Goal: Task Accomplishment & Management: Use online tool/utility

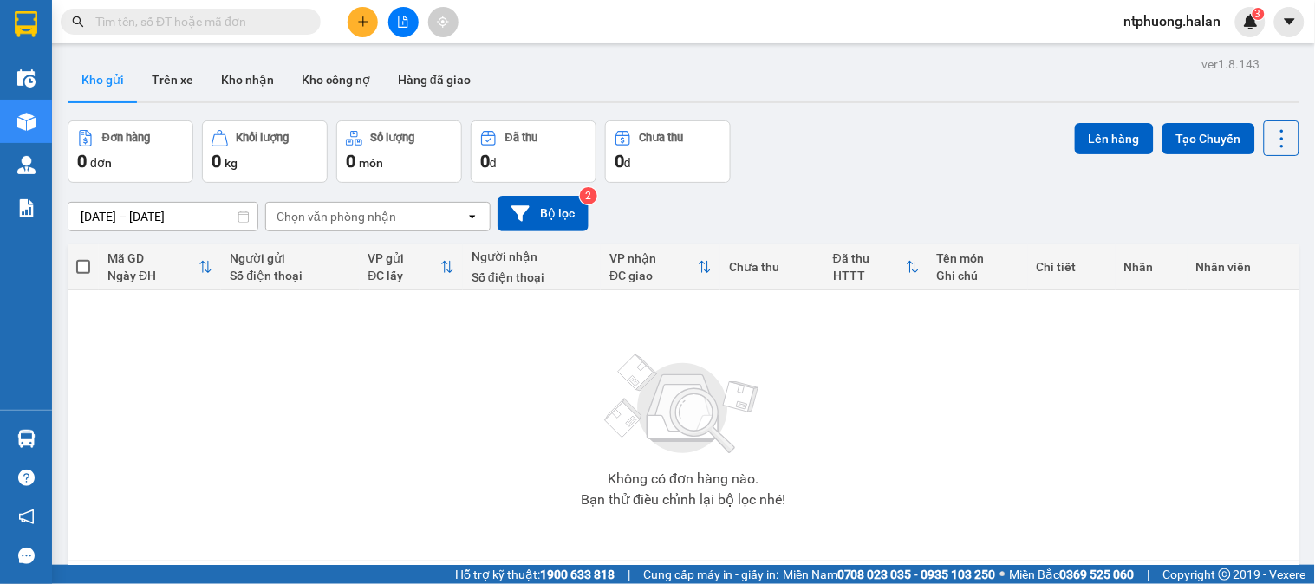
click at [223, 22] on input "text" at bounding box center [197, 21] width 205 height 19
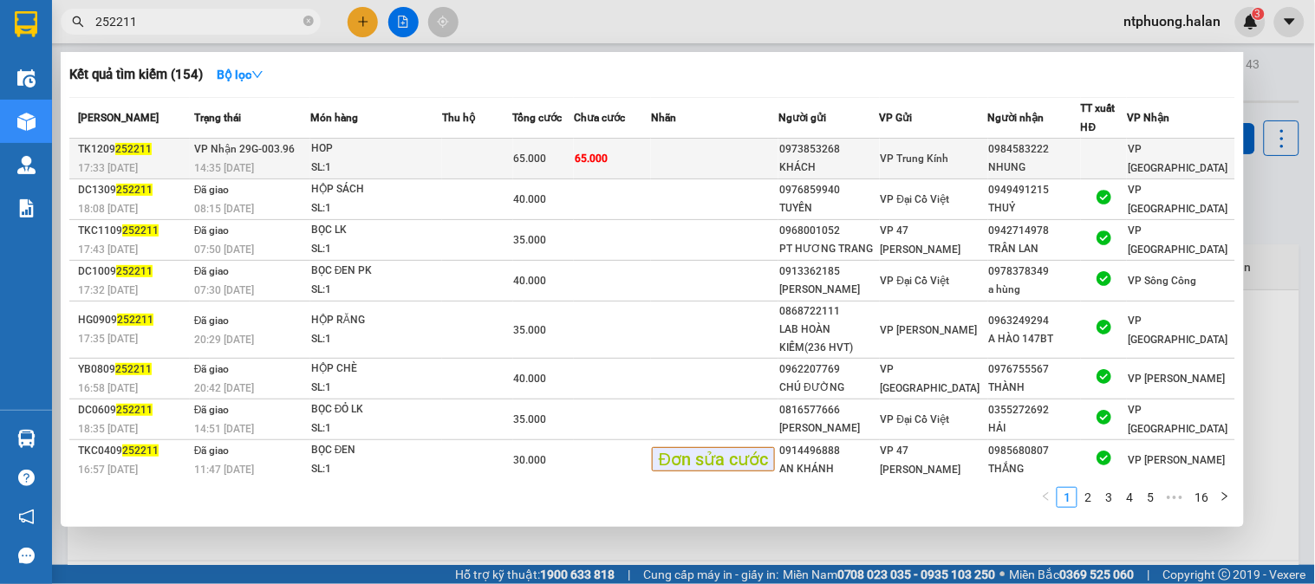
type input "252211"
click at [475, 151] on td at bounding box center [477, 159] width 71 height 41
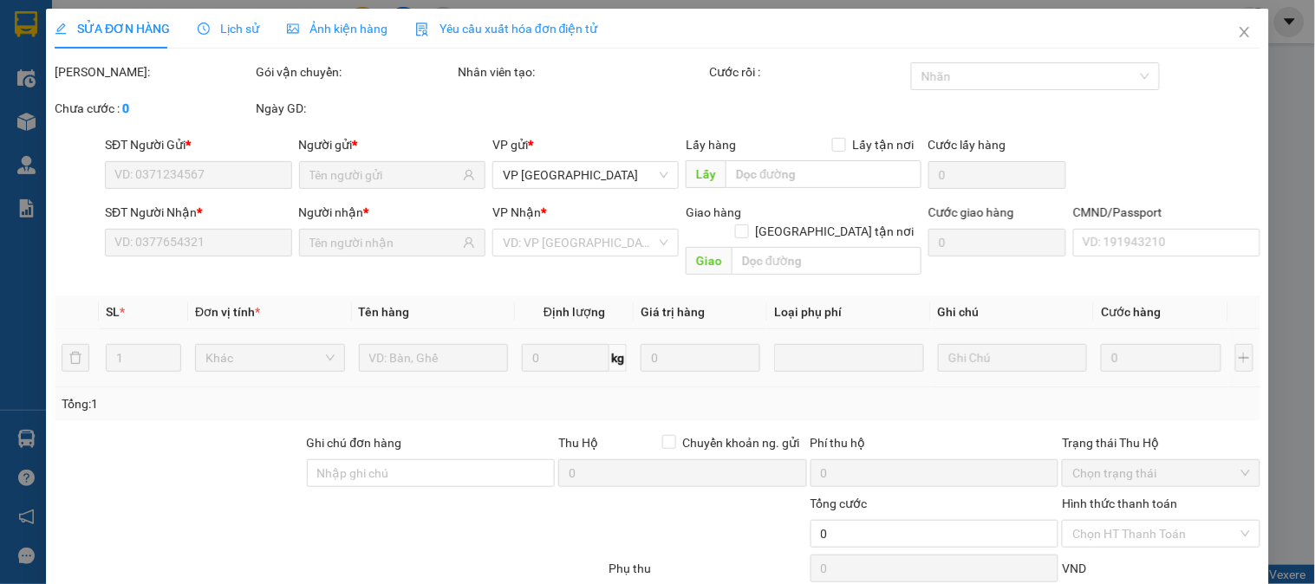
type input "0973853268"
type input "KHÁCH"
type input "0984583222"
type input "NHUNG"
type input "65.000"
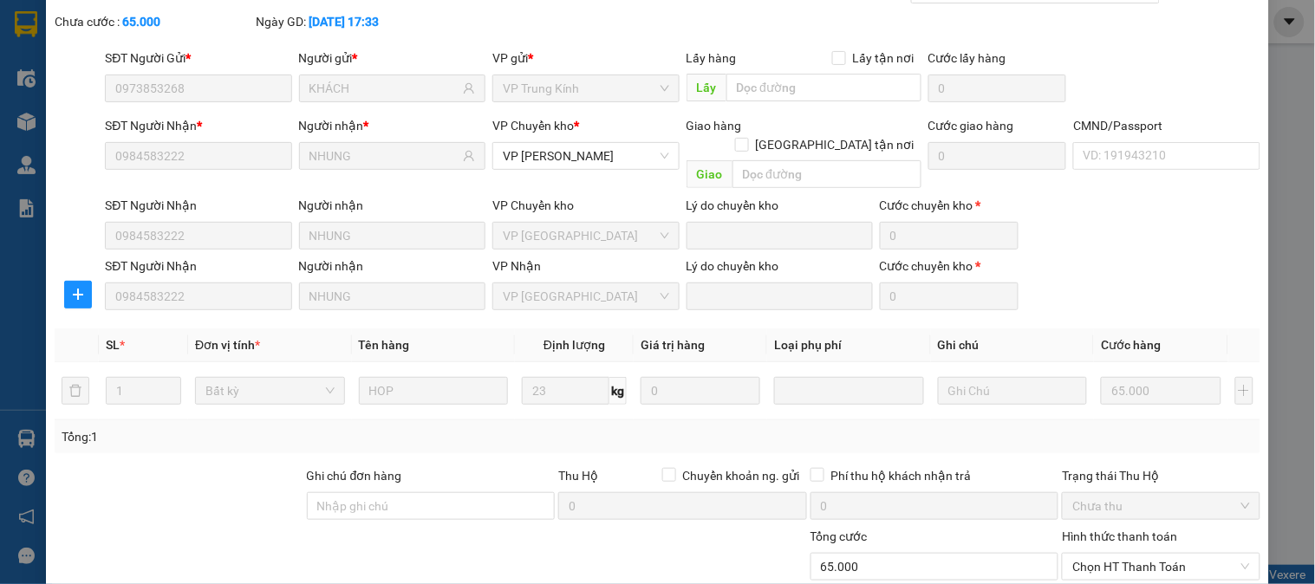
scroll to position [214, 0]
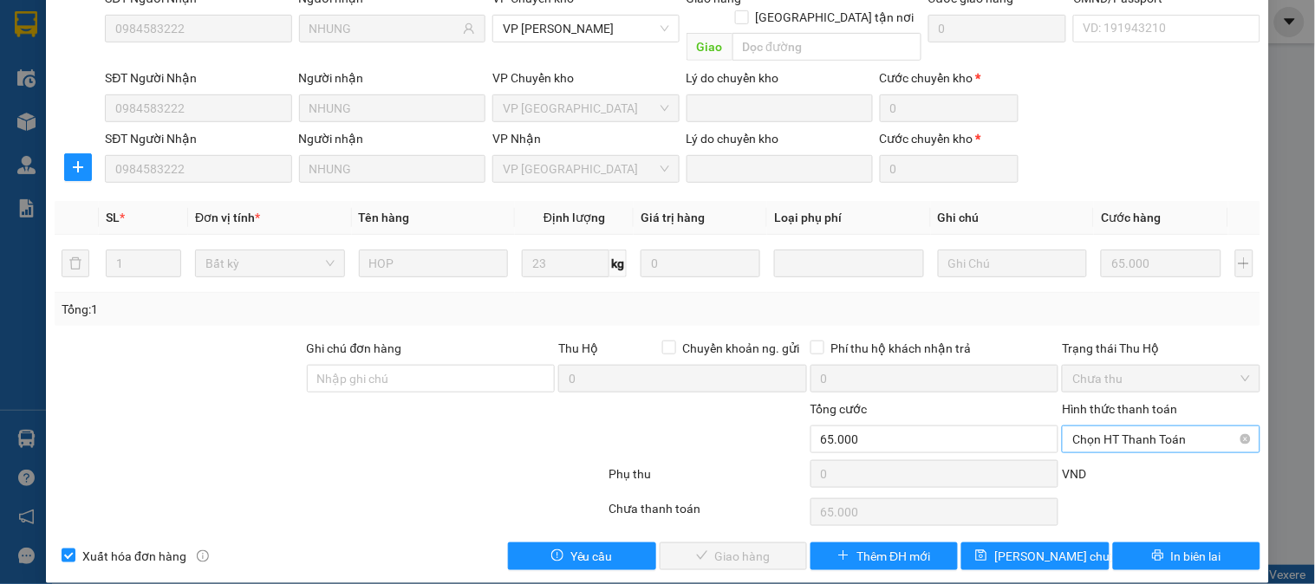
click at [1132, 427] on span "Chọn HT Thanh Toán" at bounding box center [1161, 440] width 177 height 26
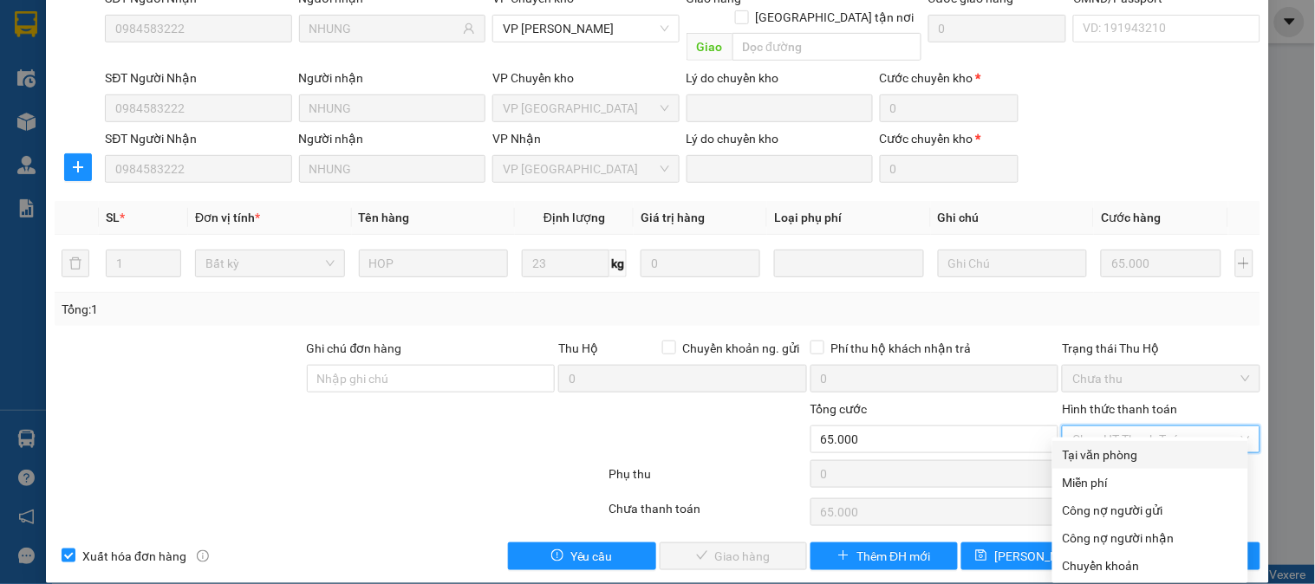
drag, startPoint x: 1121, startPoint y: 448, endPoint x: 917, endPoint y: 517, distance: 215.8
click at [1119, 451] on div "Tại văn phòng" at bounding box center [1150, 455] width 175 height 19
type input "0"
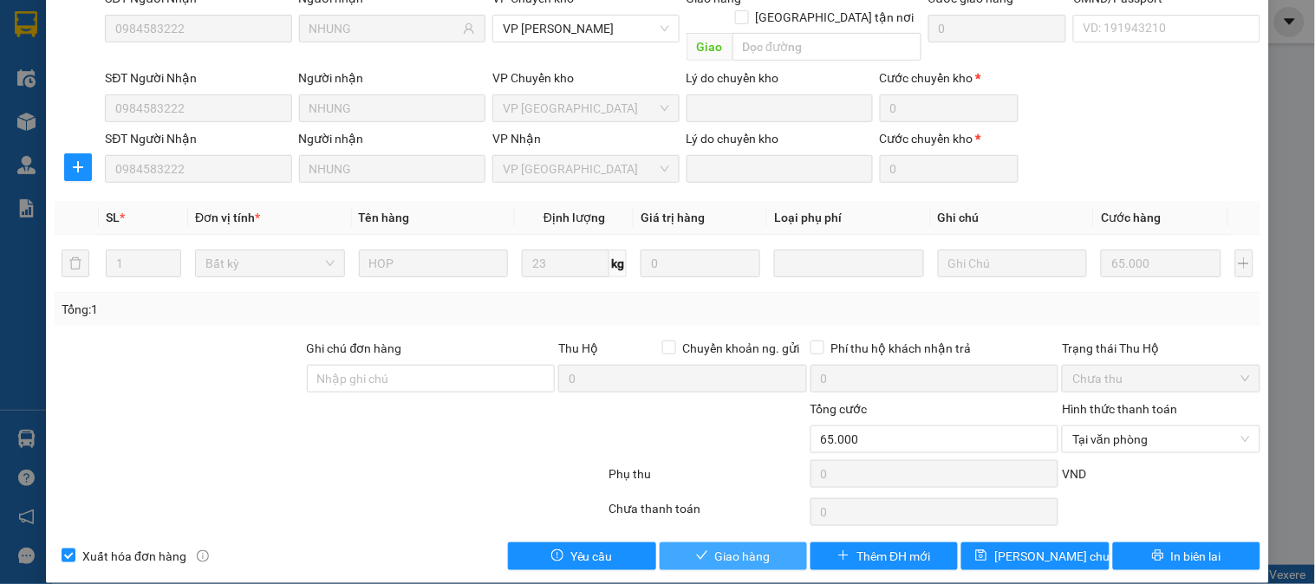
click at [723, 547] on span "Giao hàng" at bounding box center [742, 556] width 55 height 19
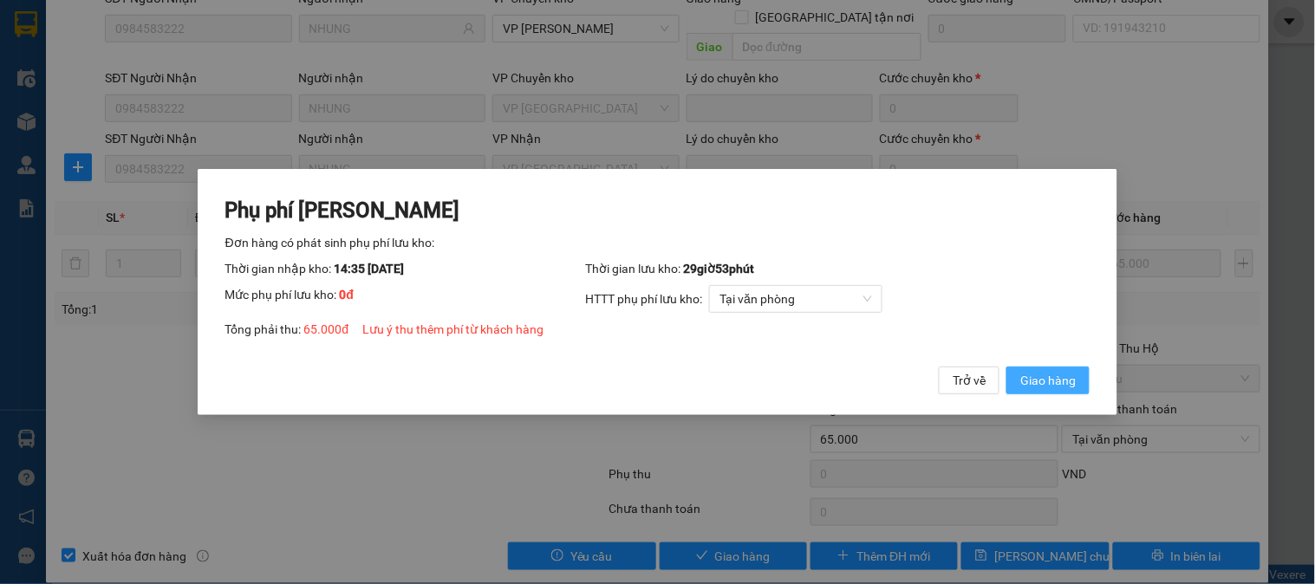
click at [1021, 382] on span "Giao hàng" at bounding box center [1048, 380] width 55 height 19
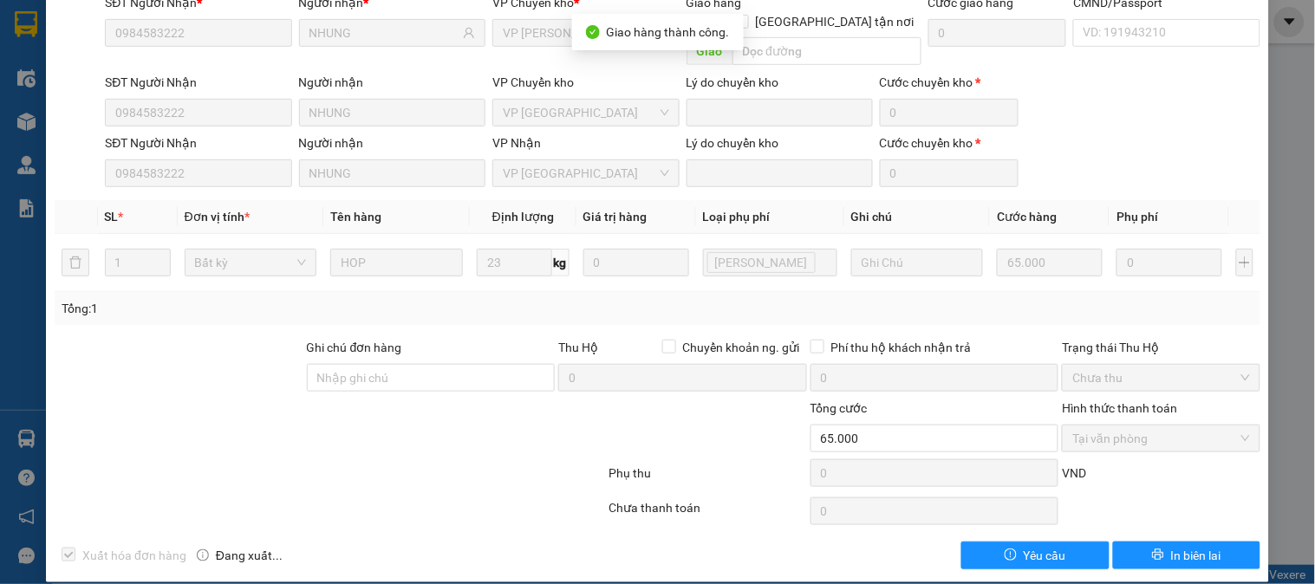
scroll to position [0, 0]
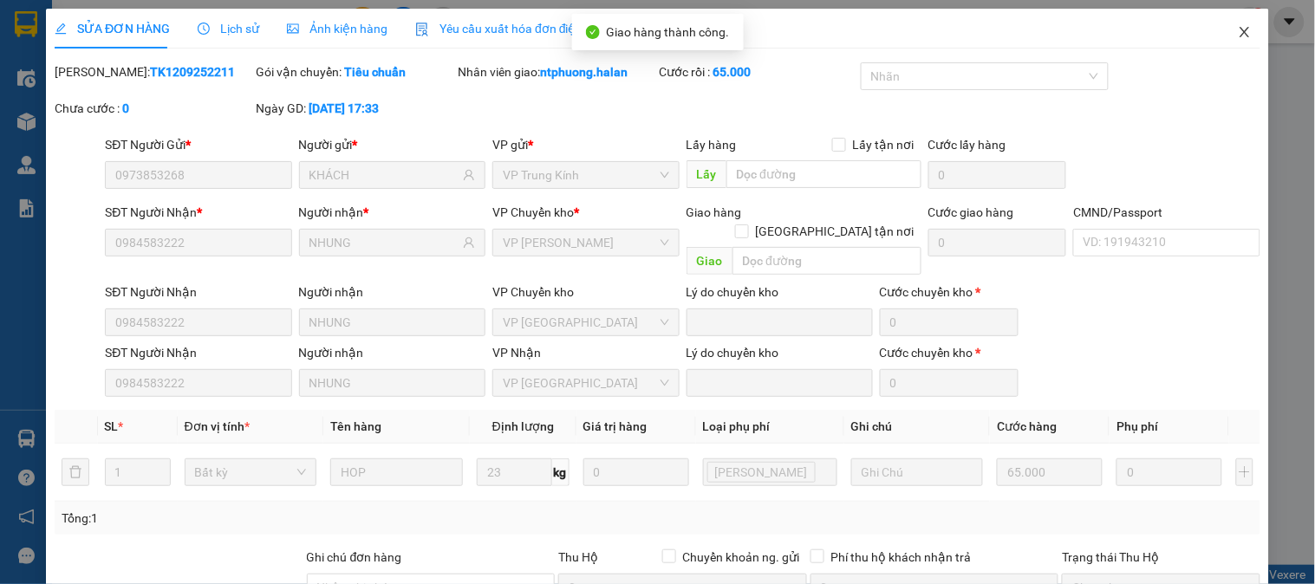
click at [1238, 32] on icon "close" at bounding box center [1245, 32] width 14 height 14
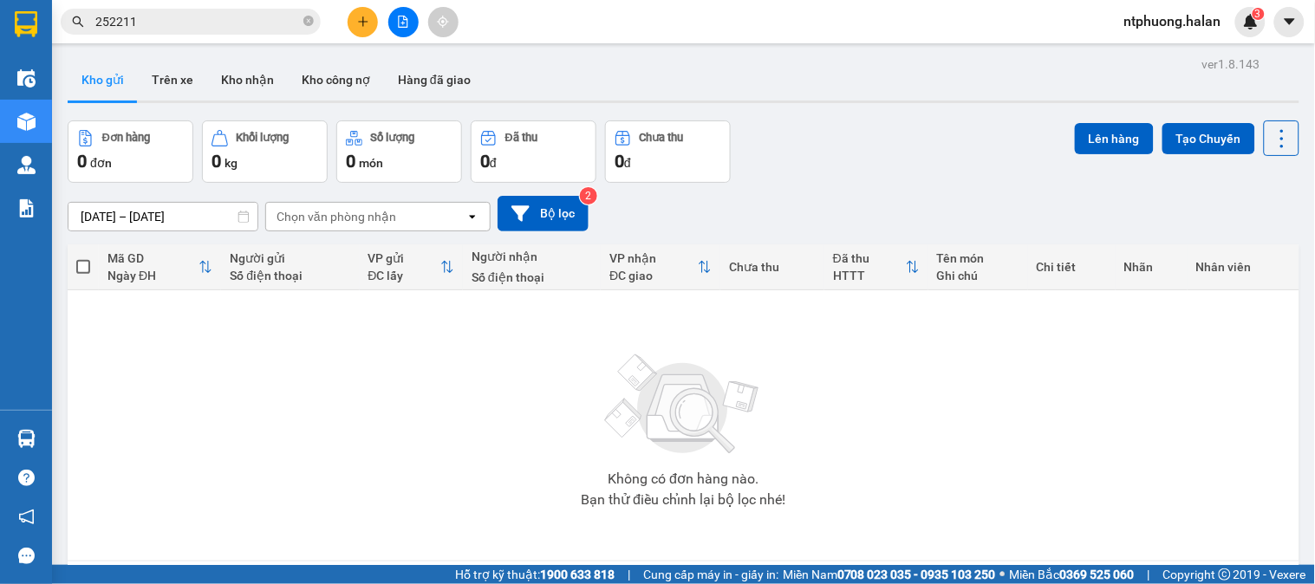
click at [314, 22] on span "252211" at bounding box center [191, 22] width 260 height 26
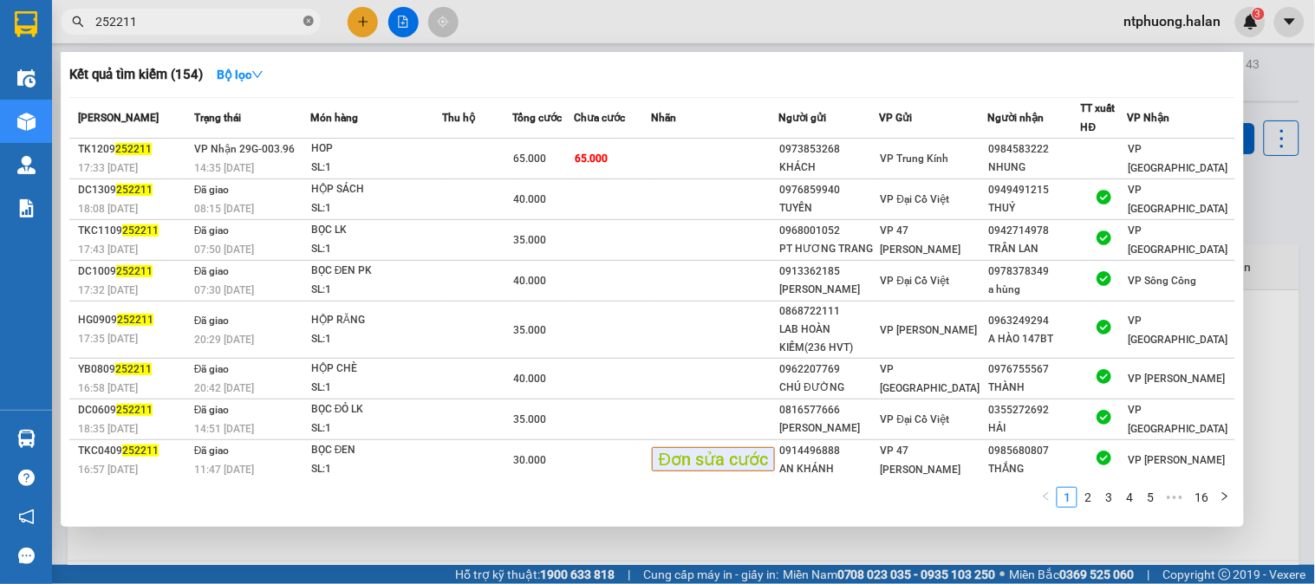
click at [306, 16] on icon "close-circle" at bounding box center [308, 21] width 10 height 10
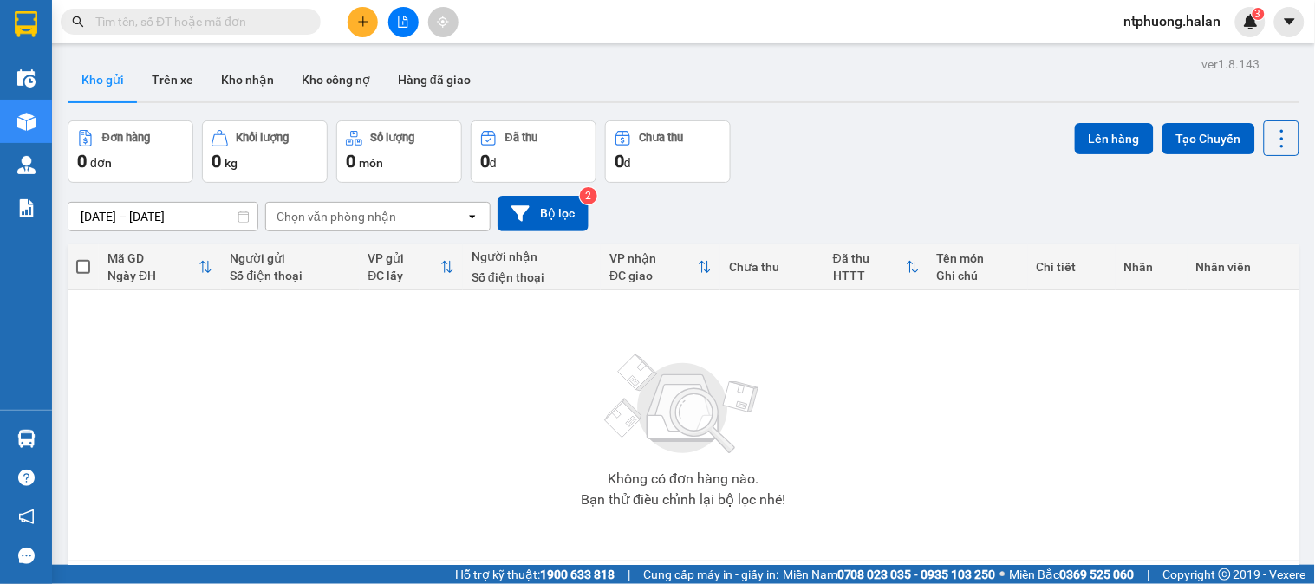
click at [93, 87] on button "Kho gửi" at bounding box center [103, 80] width 70 height 42
drag, startPoint x: 175, startPoint y: 82, endPoint x: 182, endPoint y: 40, distance: 43.1
click at [179, 66] on button "Trên xe" at bounding box center [172, 80] width 69 height 42
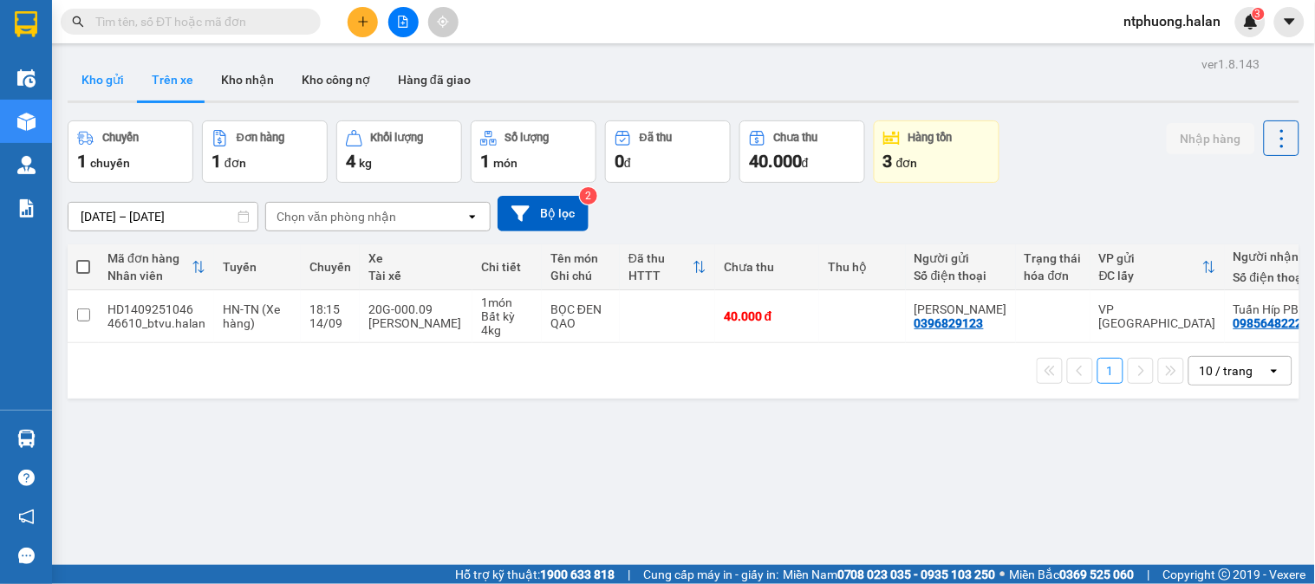
click at [97, 82] on button "Kho gửi" at bounding box center [103, 80] width 70 height 42
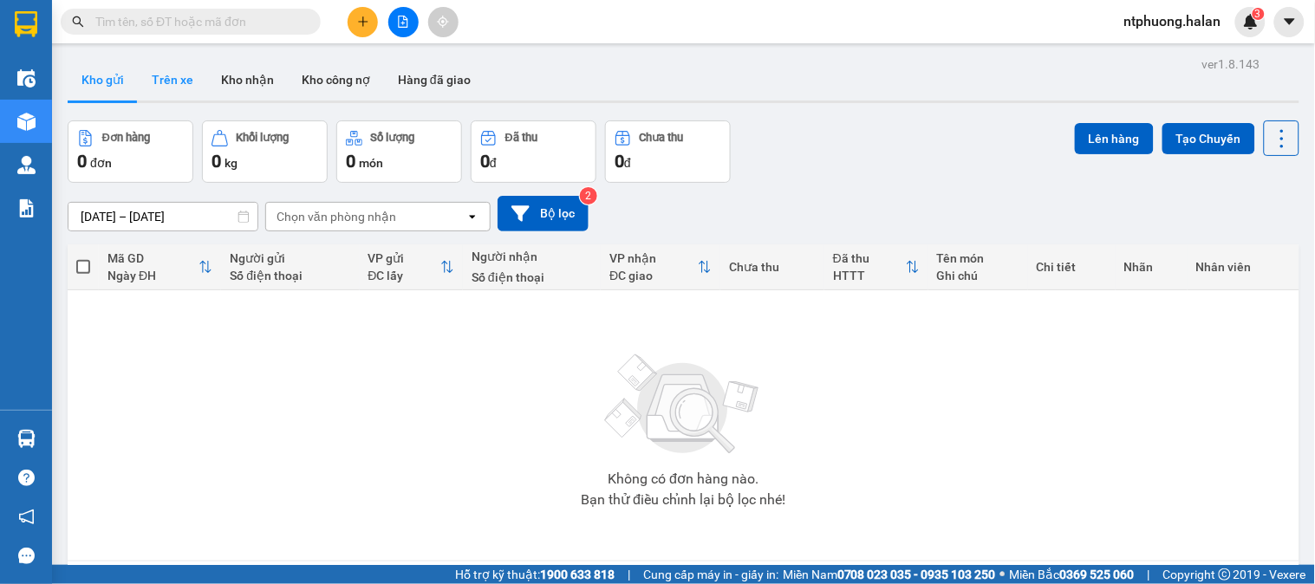
click at [160, 88] on button "Trên xe" at bounding box center [172, 80] width 69 height 42
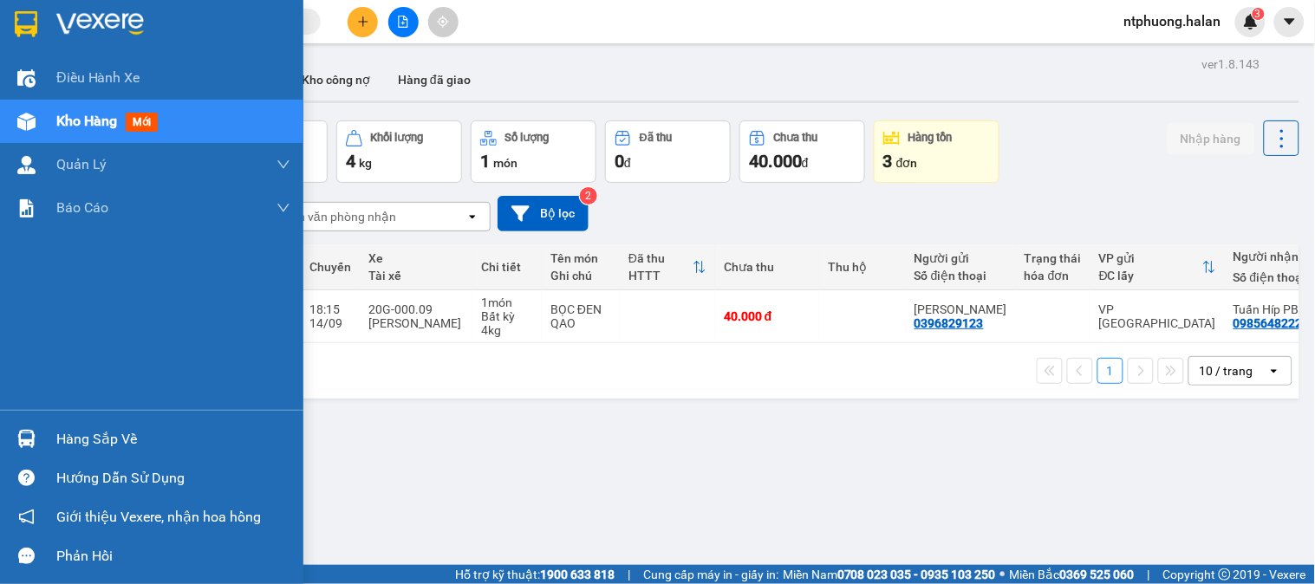
click at [71, 447] on div "Hàng sắp về" at bounding box center [173, 440] width 234 height 26
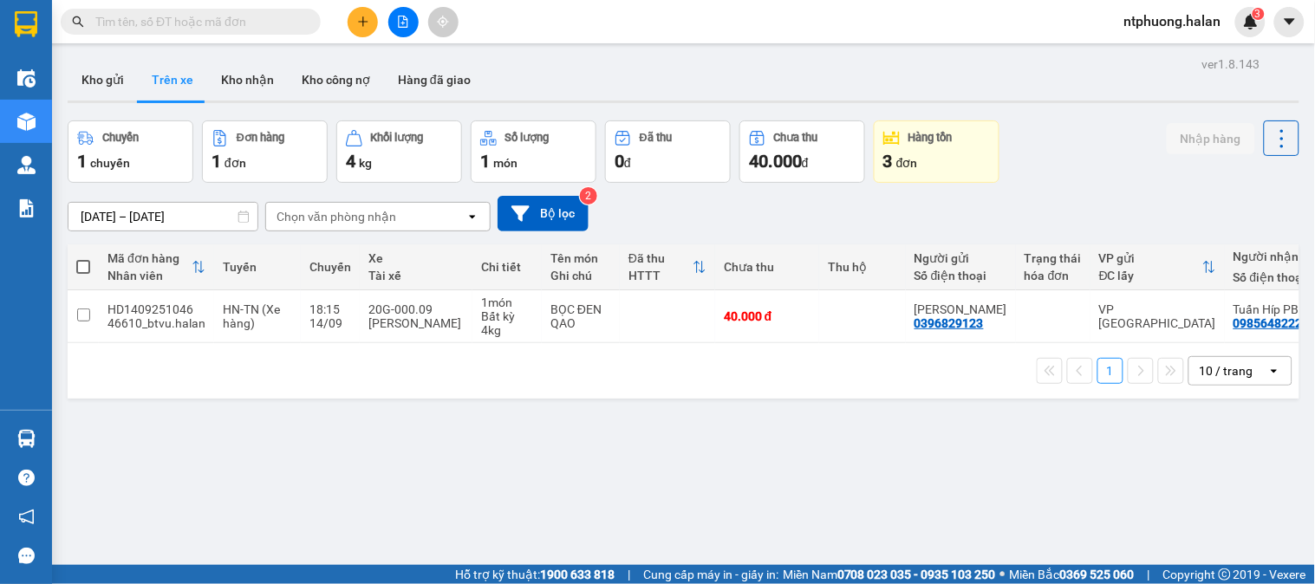
click at [1088, 497] on section "Kết quả tìm kiếm ( 154 ) Bộ lọc Mã ĐH Trạng thái Món hàng Thu hộ Tổng cước Chưa…" at bounding box center [657, 292] width 1315 height 584
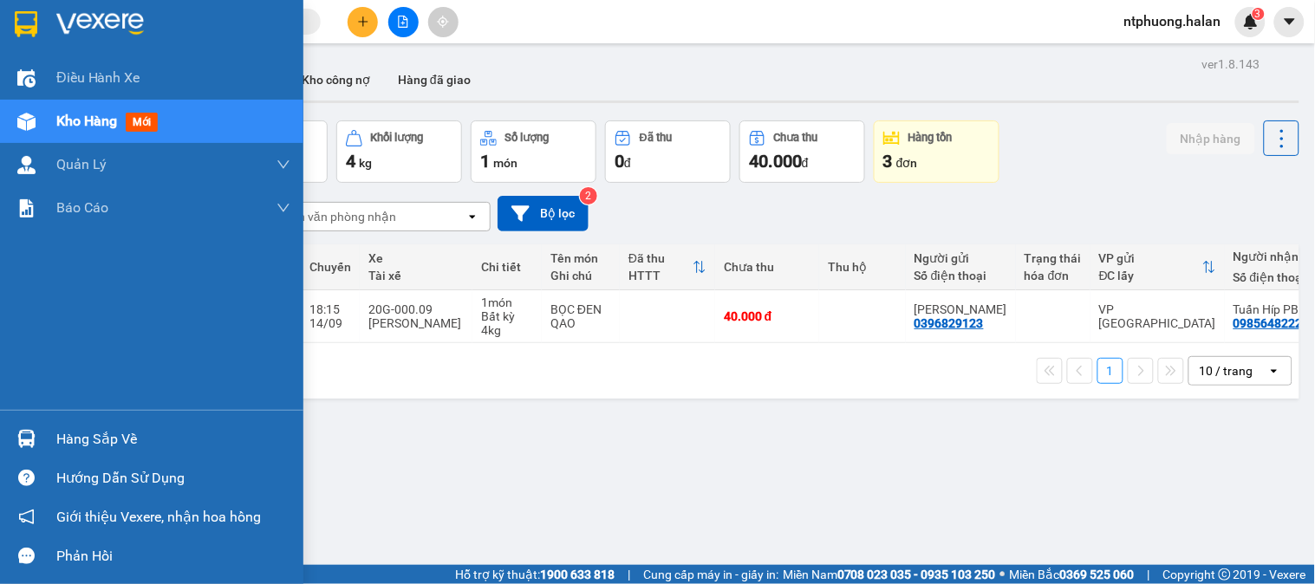
click at [88, 431] on div "Hàng sắp về" at bounding box center [173, 440] width 234 height 26
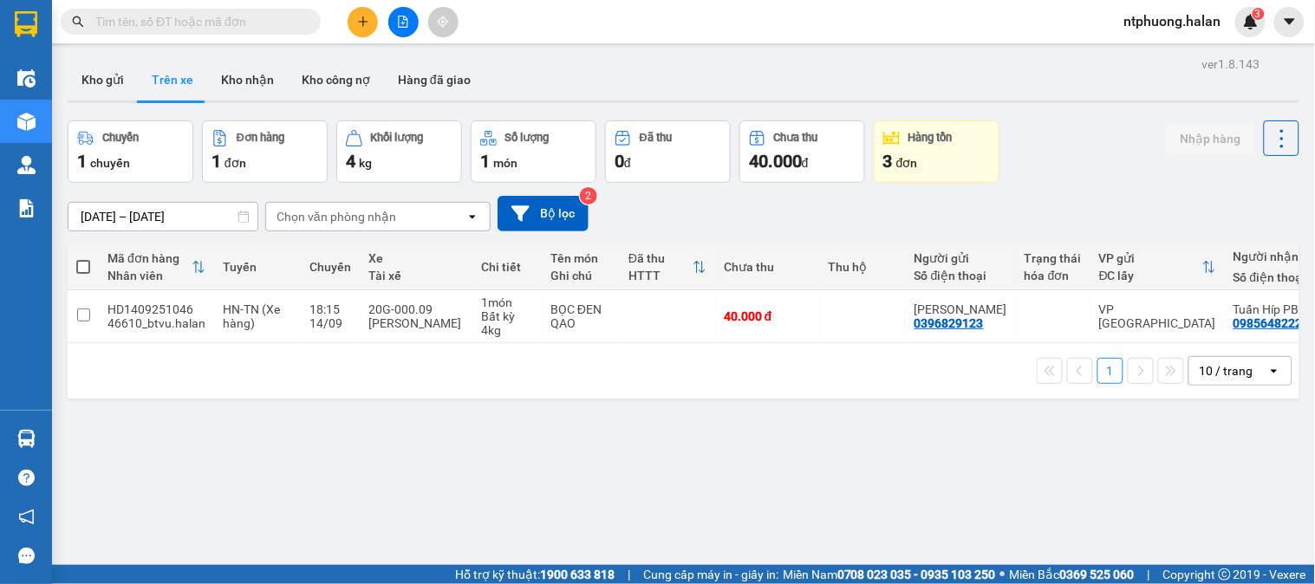
click at [804, 480] on section "Kết quả tìm kiếm ( 154 ) Bộ lọc Mã ĐH Trạng thái Món hàng Thu hộ Tổng cước Chưa…" at bounding box center [657, 292] width 1315 height 584
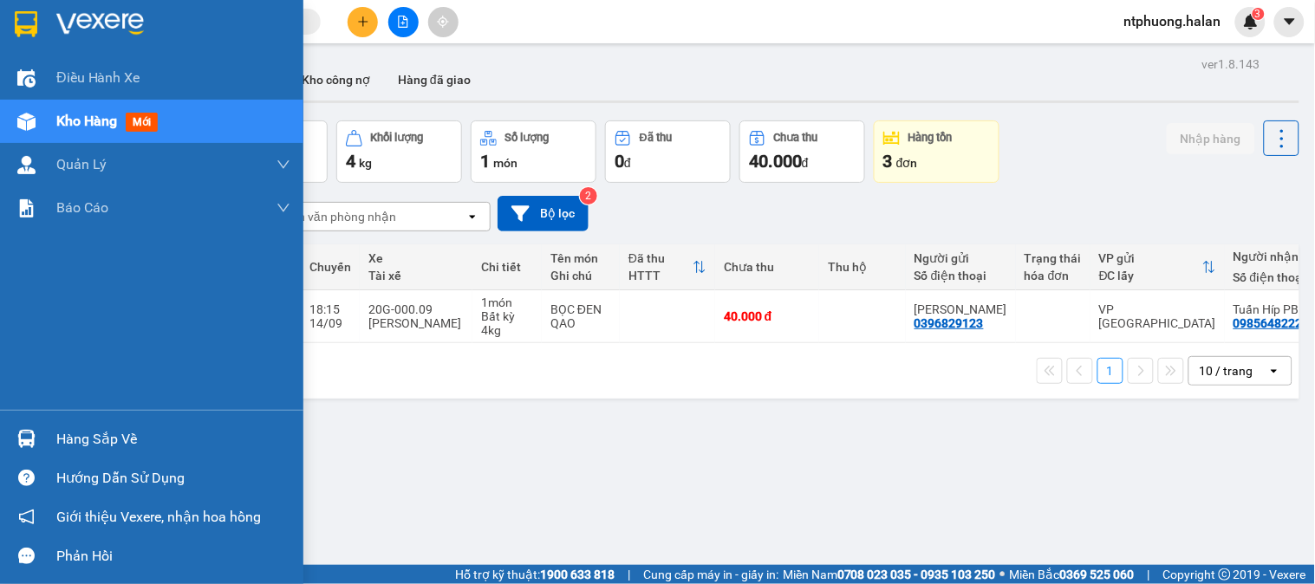
click at [127, 428] on div "Hàng sắp về" at bounding box center [173, 440] width 234 height 26
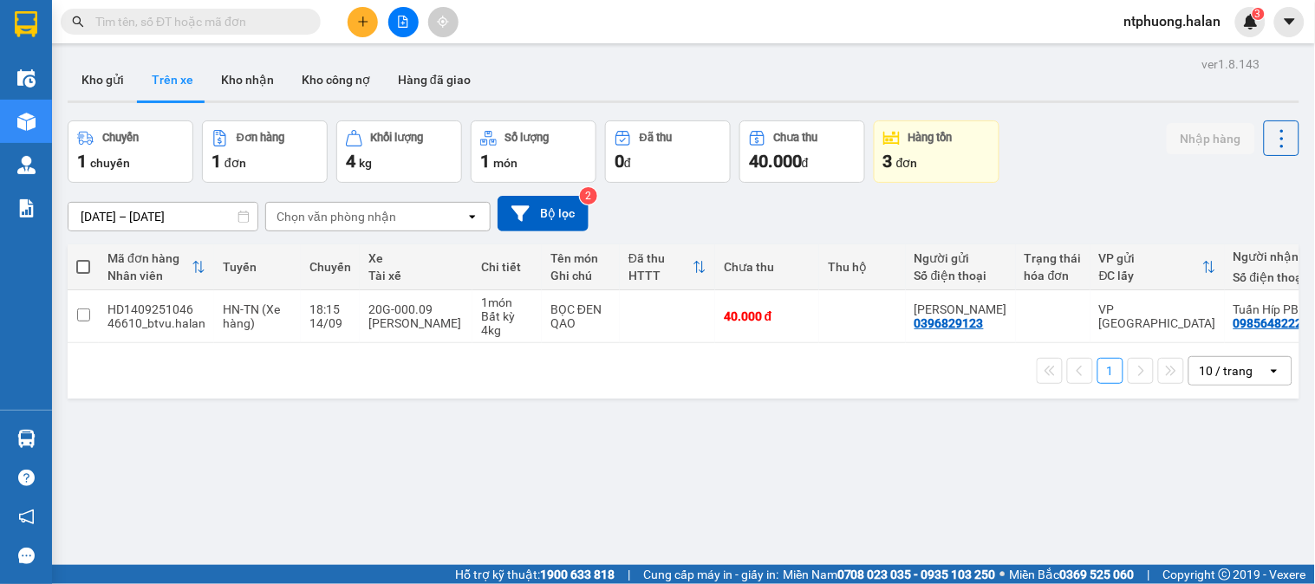
click at [848, 484] on section "Kết quả tìm kiếm ( 154 ) Bộ lọc Mã ĐH Trạng thái Món hàng Thu hộ Tổng cước Chưa…" at bounding box center [657, 292] width 1315 height 584
drag, startPoint x: 99, startPoint y: 75, endPoint x: 134, endPoint y: 81, distance: 35.2
click at [114, 79] on button "Kho gửi" at bounding box center [103, 80] width 70 height 42
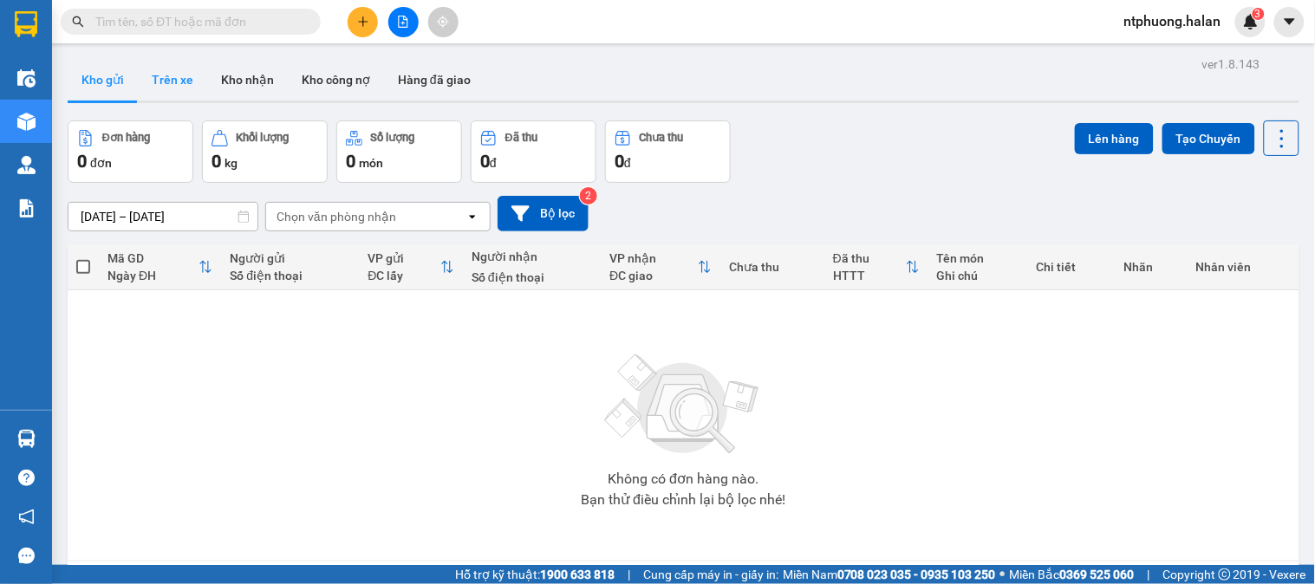
click at [169, 81] on button "Trên xe" at bounding box center [172, 80] width 69 height 42
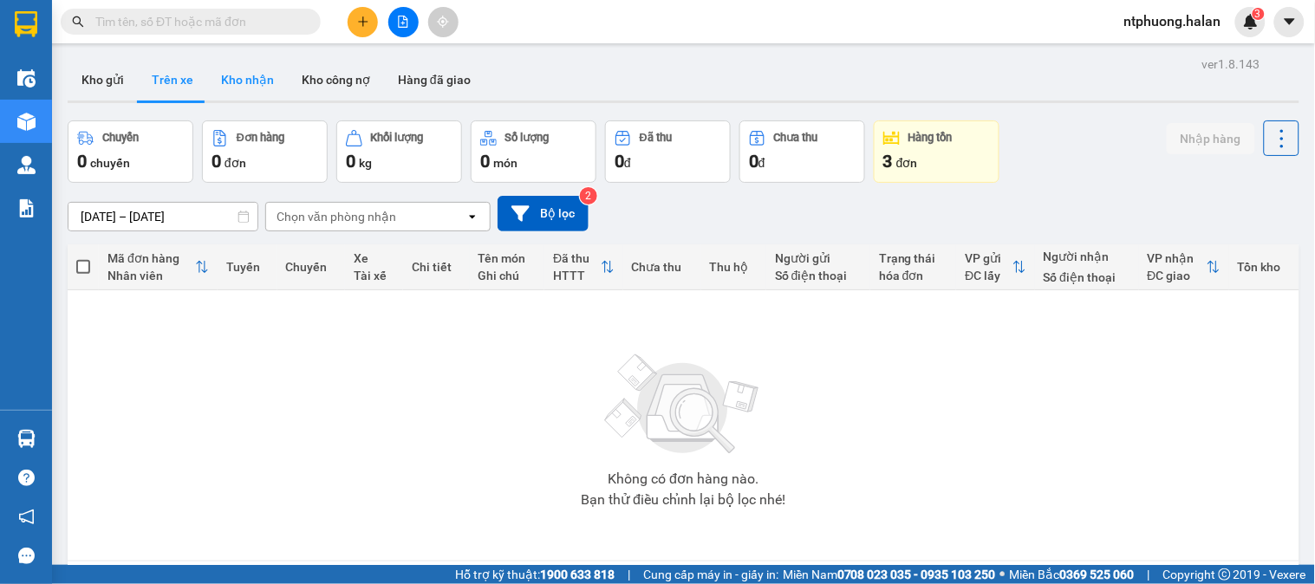
click at [239, 80] on button "Kho nhận" at bounding box center [247, 80] width 81 height 42
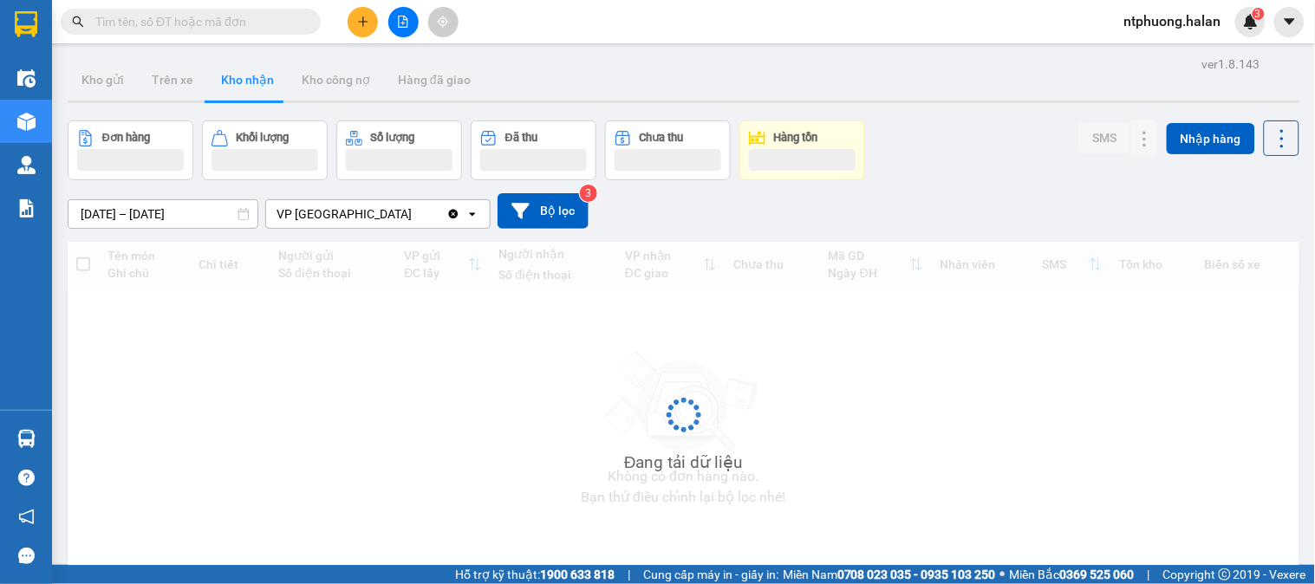
type input "[DATE] – [DATE]"
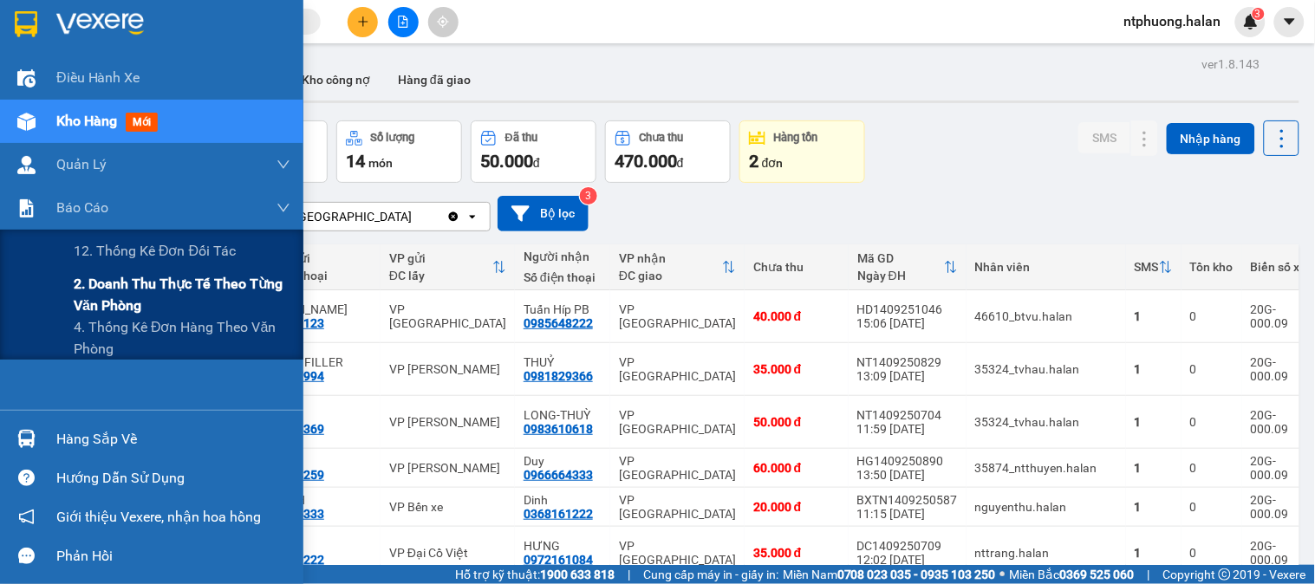
click at [166, 299] on span "2. Doanh thu thực tế theo từng văn phòng" at bounding box center [182, 294] width 217 height 43
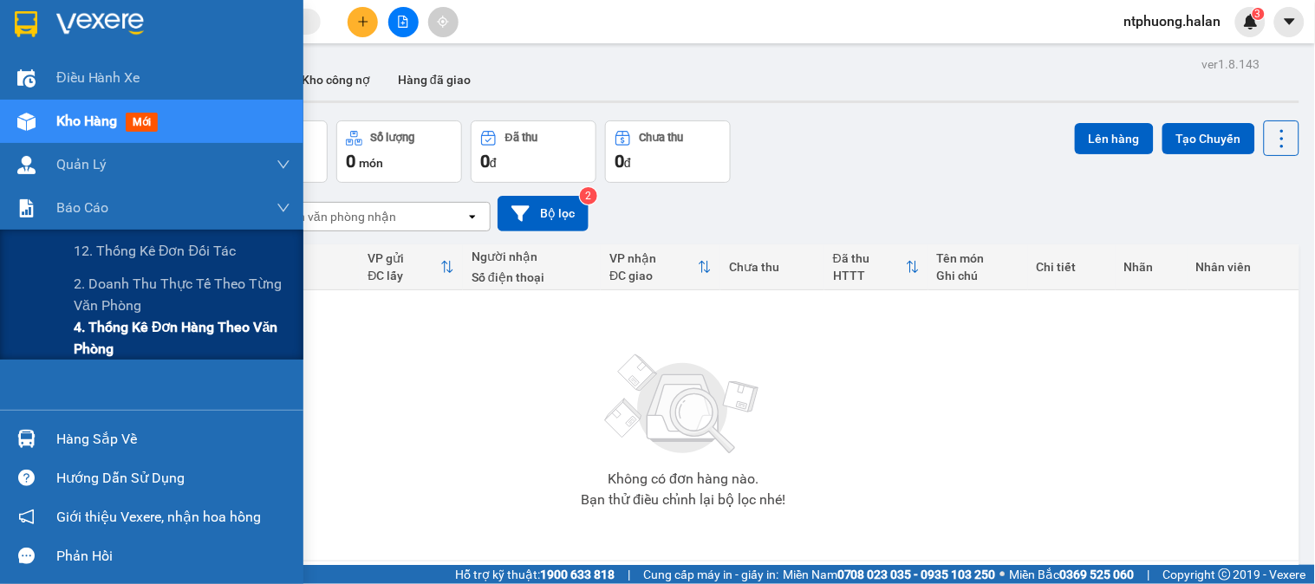
click at [144, 341] on span "4. Thống kê đơn hàng theo văn phòng" at bounding box center [182, 337] width 217 height 43
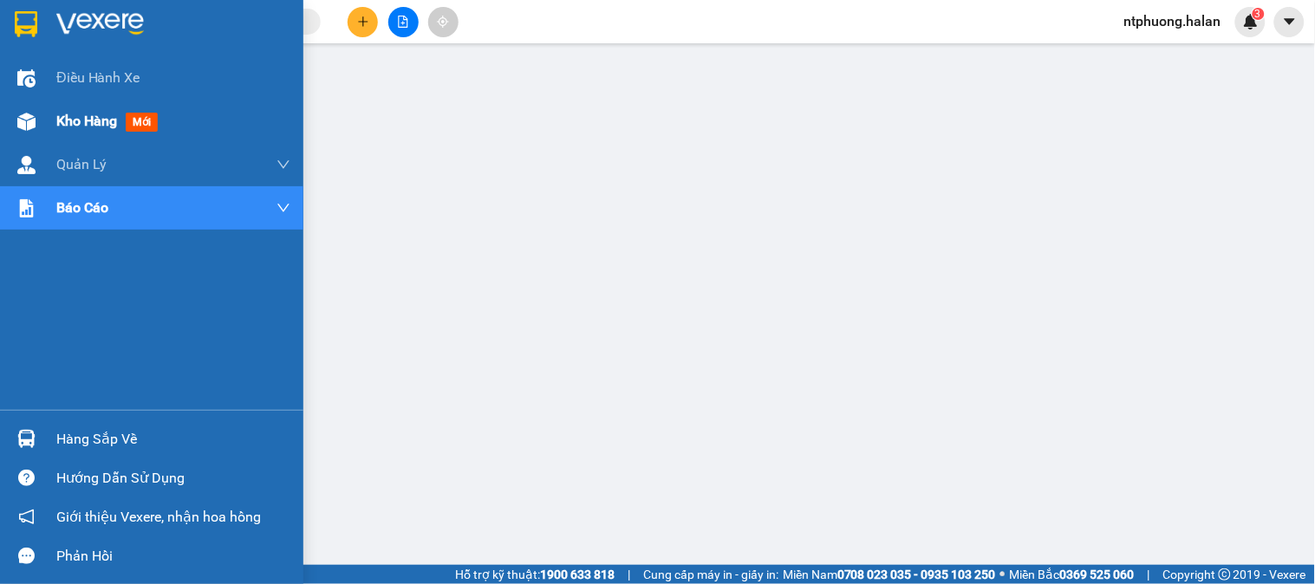
drag, startPoint x: 90, startPoint y: 116, endPoint x: 106, endPoint y: 117, distance: 15.6
click at [106, 117] on span "Kho hàng" at bounding box center [86, 121] width 61 height 16
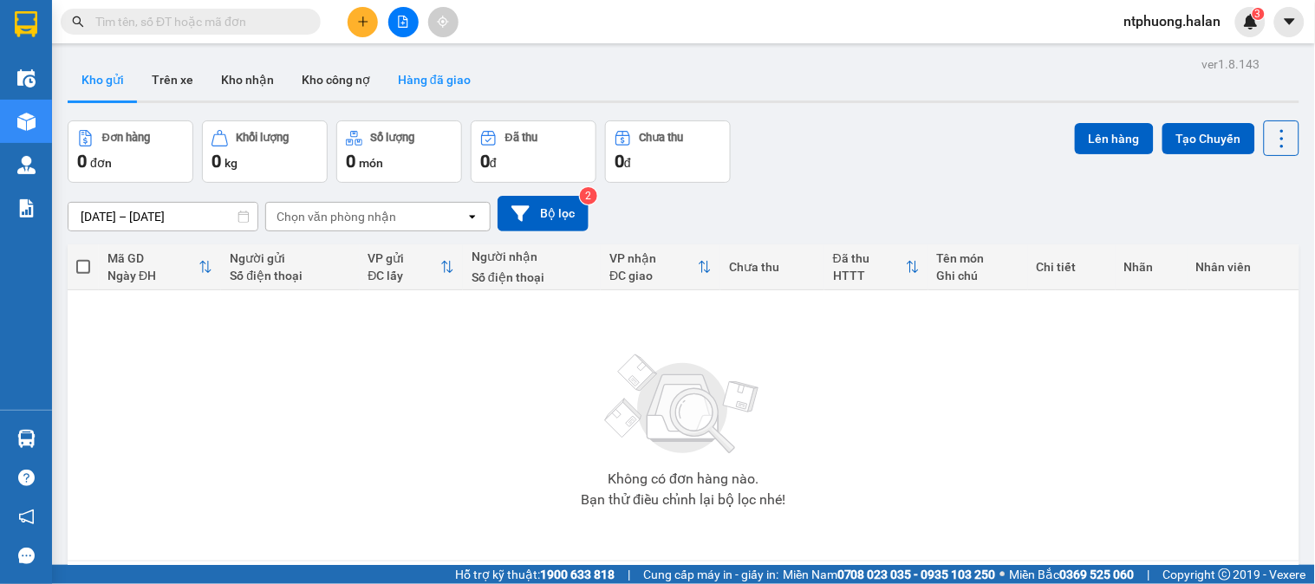
click at [460, 89] on button "Hàng đã giao" at bounding box center [434, 80] width 101 height 42
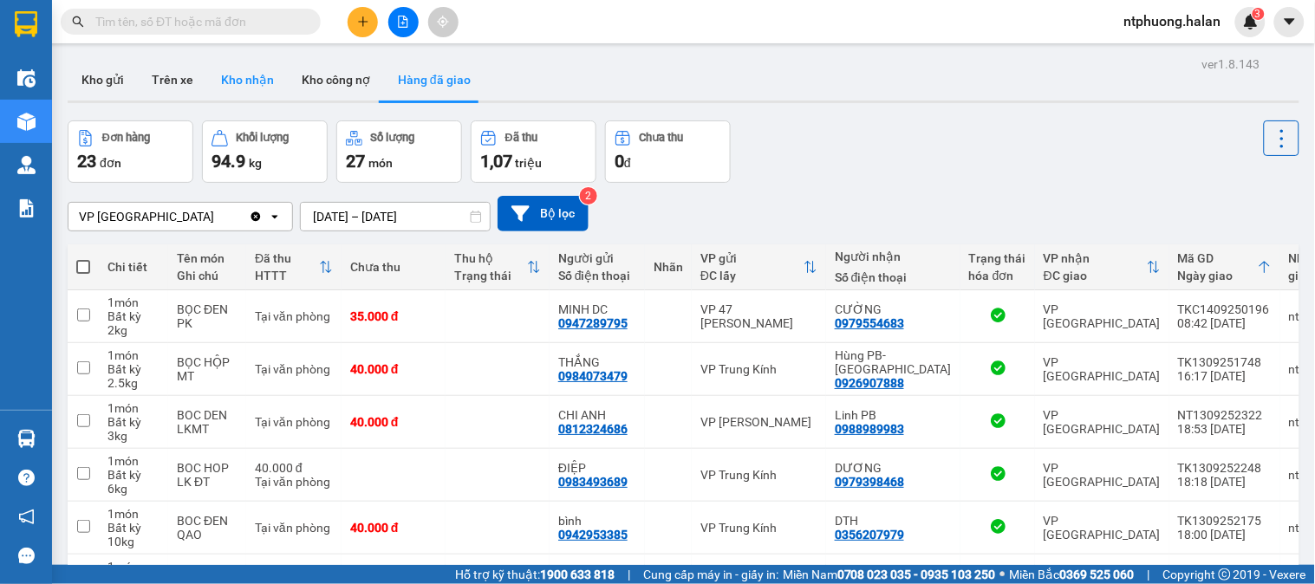
click at [254, 84] on button "Kho nhận" at bounding box center [247, 80] width 81 height 42
